Goal: Information Seeking & Learning: Learn about a topic

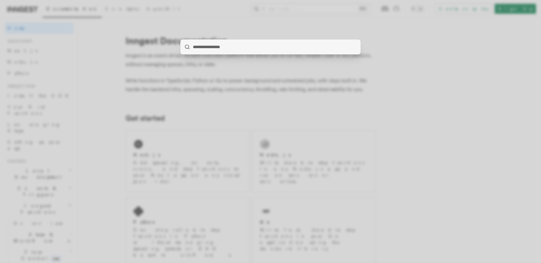
type input "*"
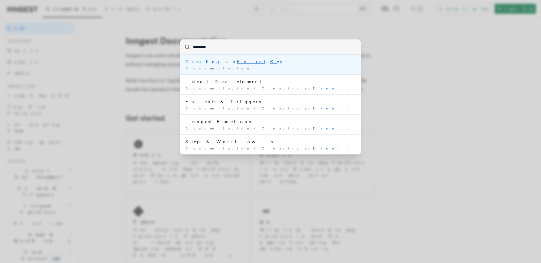
type input "*********"
click at [239, 64] on div "Creating an Event Key" at bounding box center [270, 62] width 170 height 6
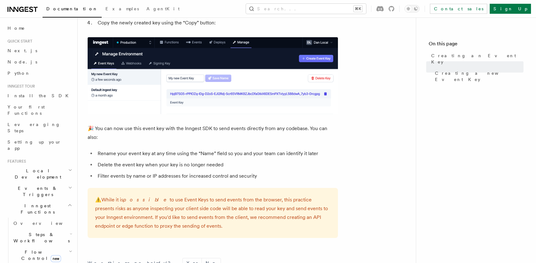
scroll to position [354, 0]
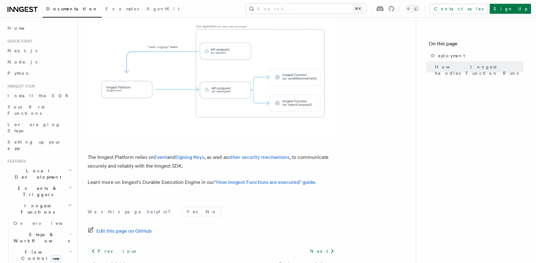
scroll to position [157, 0]
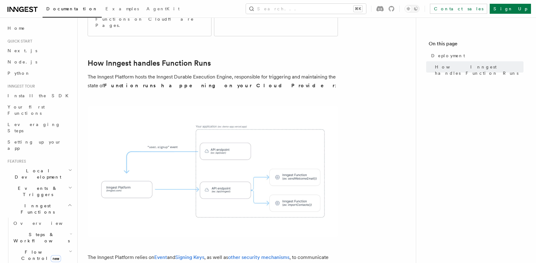
click at [384, 155] on span at bounding box center [247, 171] width 318 height 130
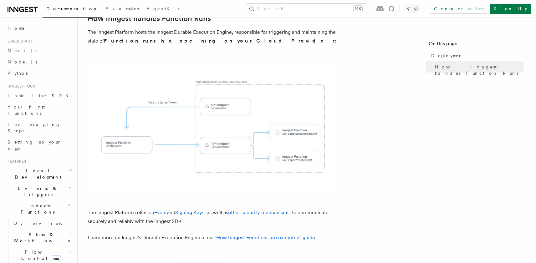
scroll to position [240, 0]
